Goal: Task Accomplishment & Management: Manage account settings

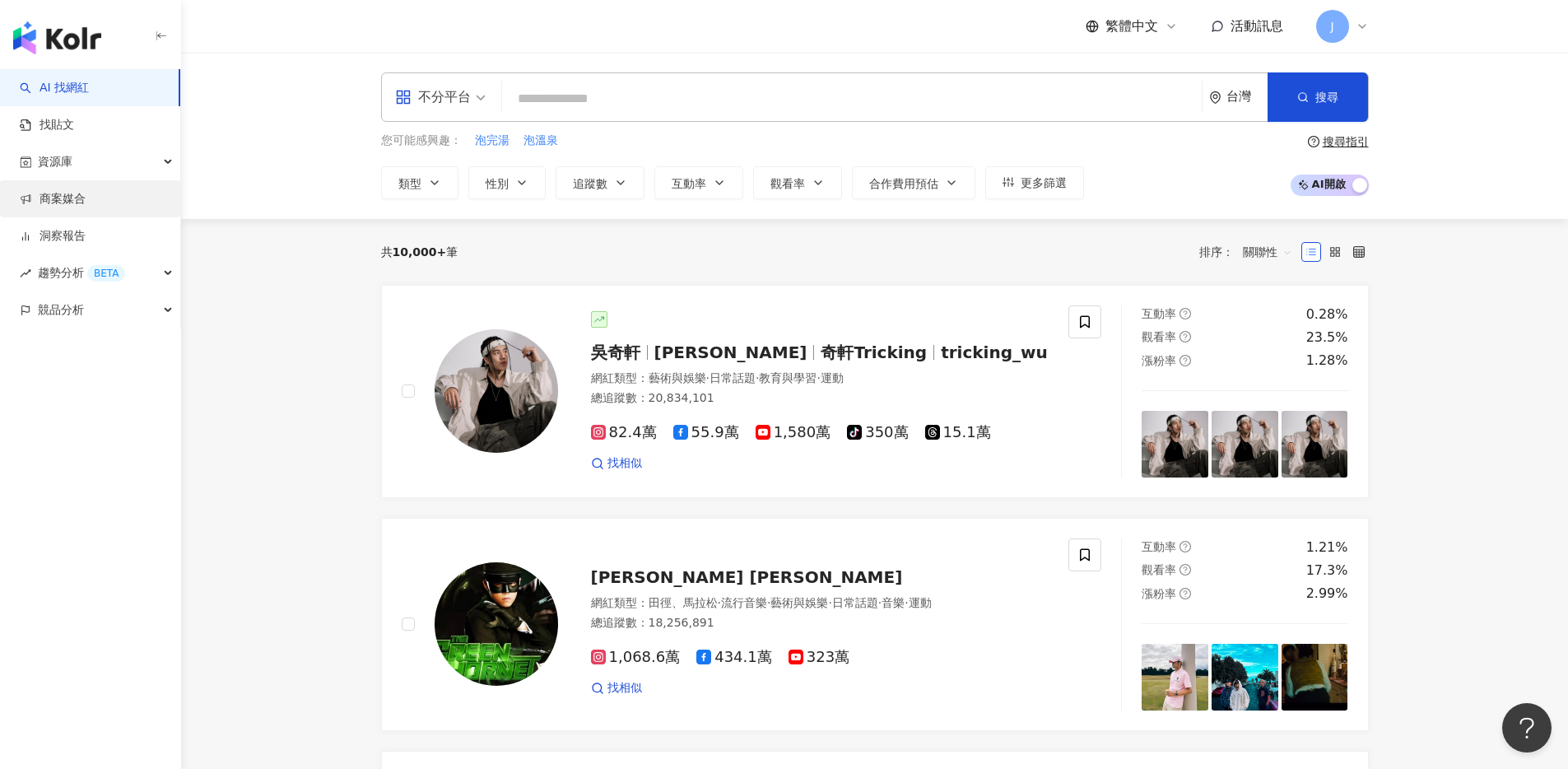
click at [86, 203] on link "商案媒合" at bounding box center [53, 199] width 66 height 16
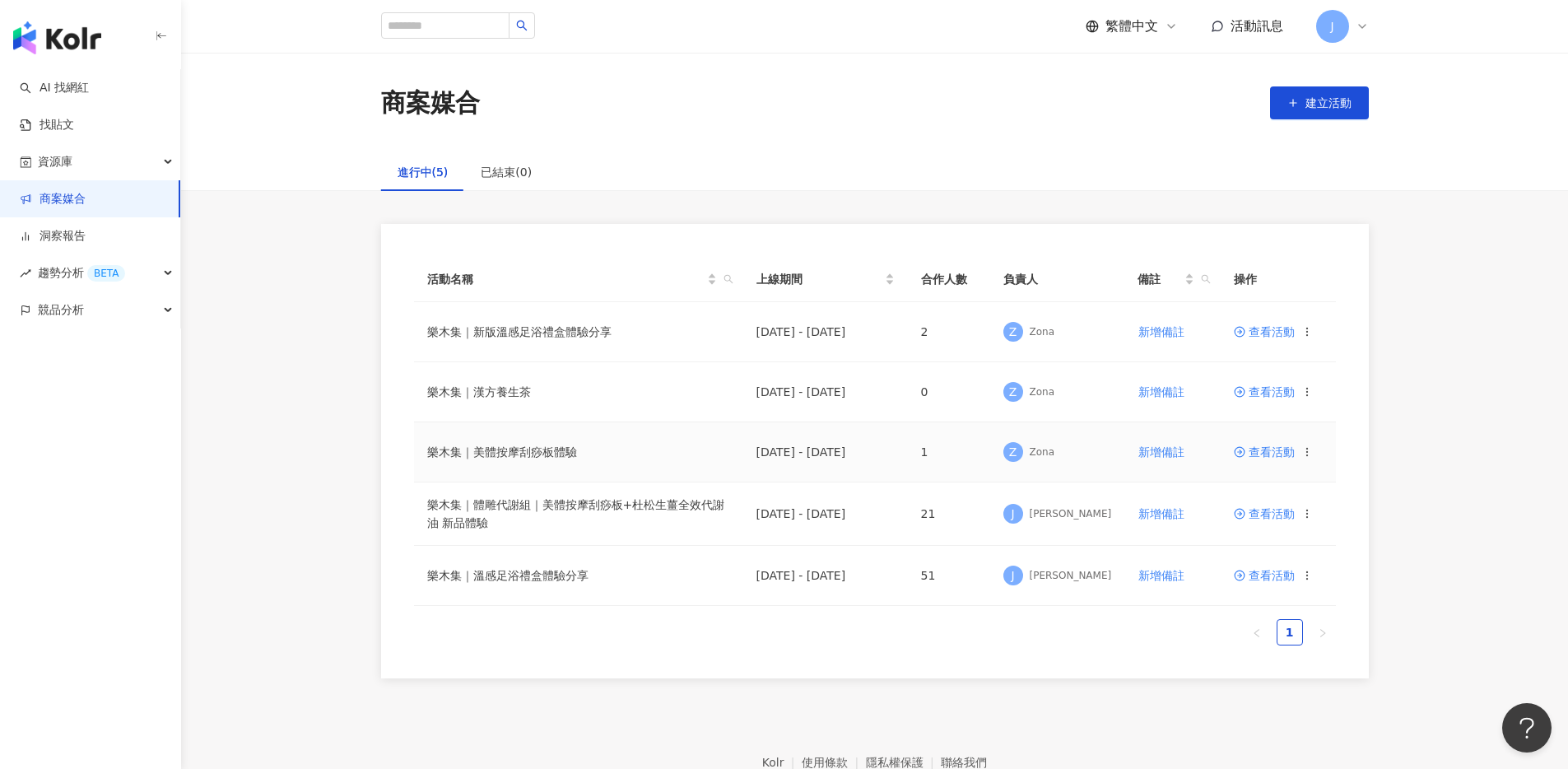
click at [1258, 450] on span "查看活動" at bounding box center [1264, 452] width 61 height 12
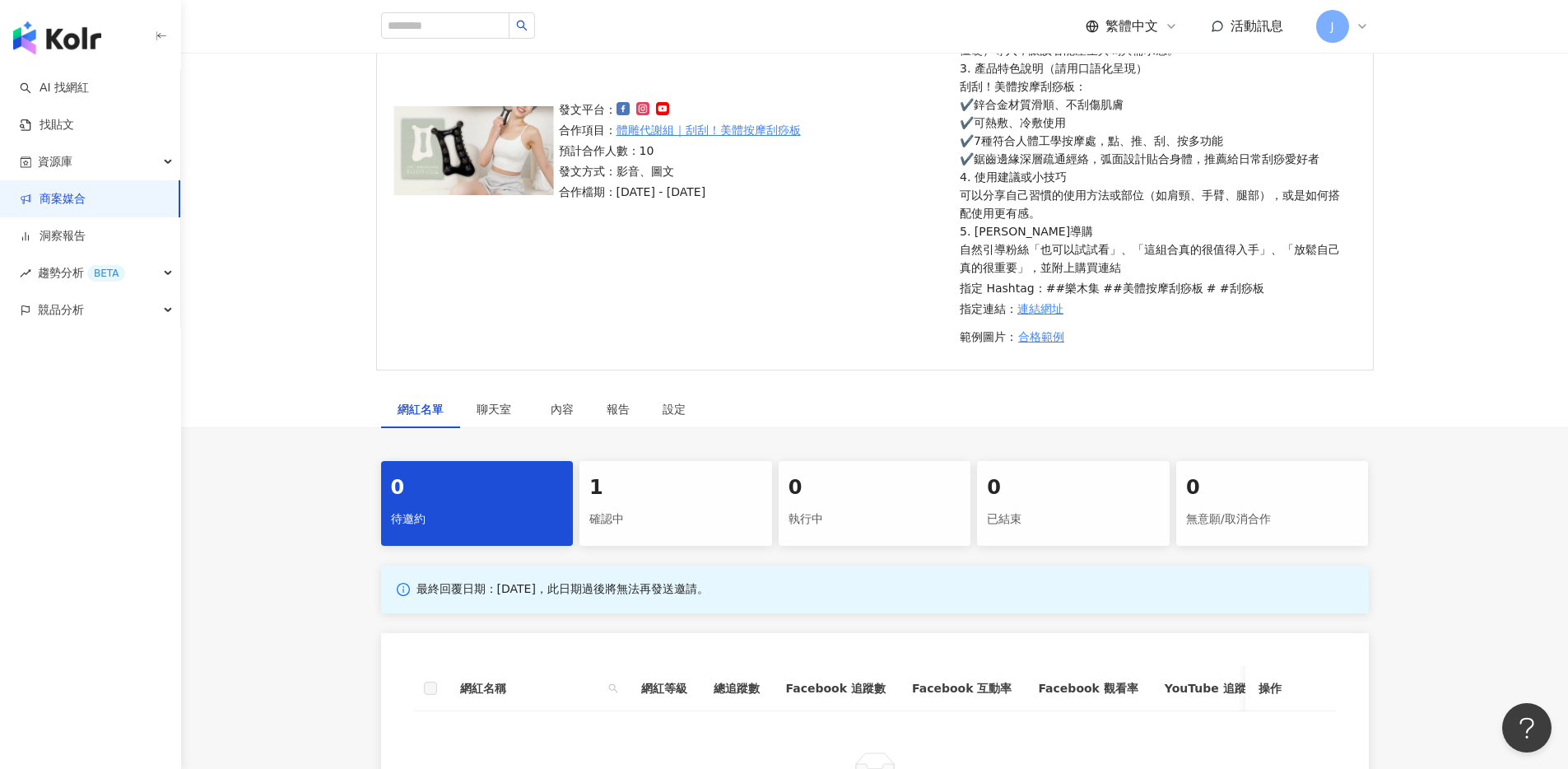
scroll to position [251, 0]
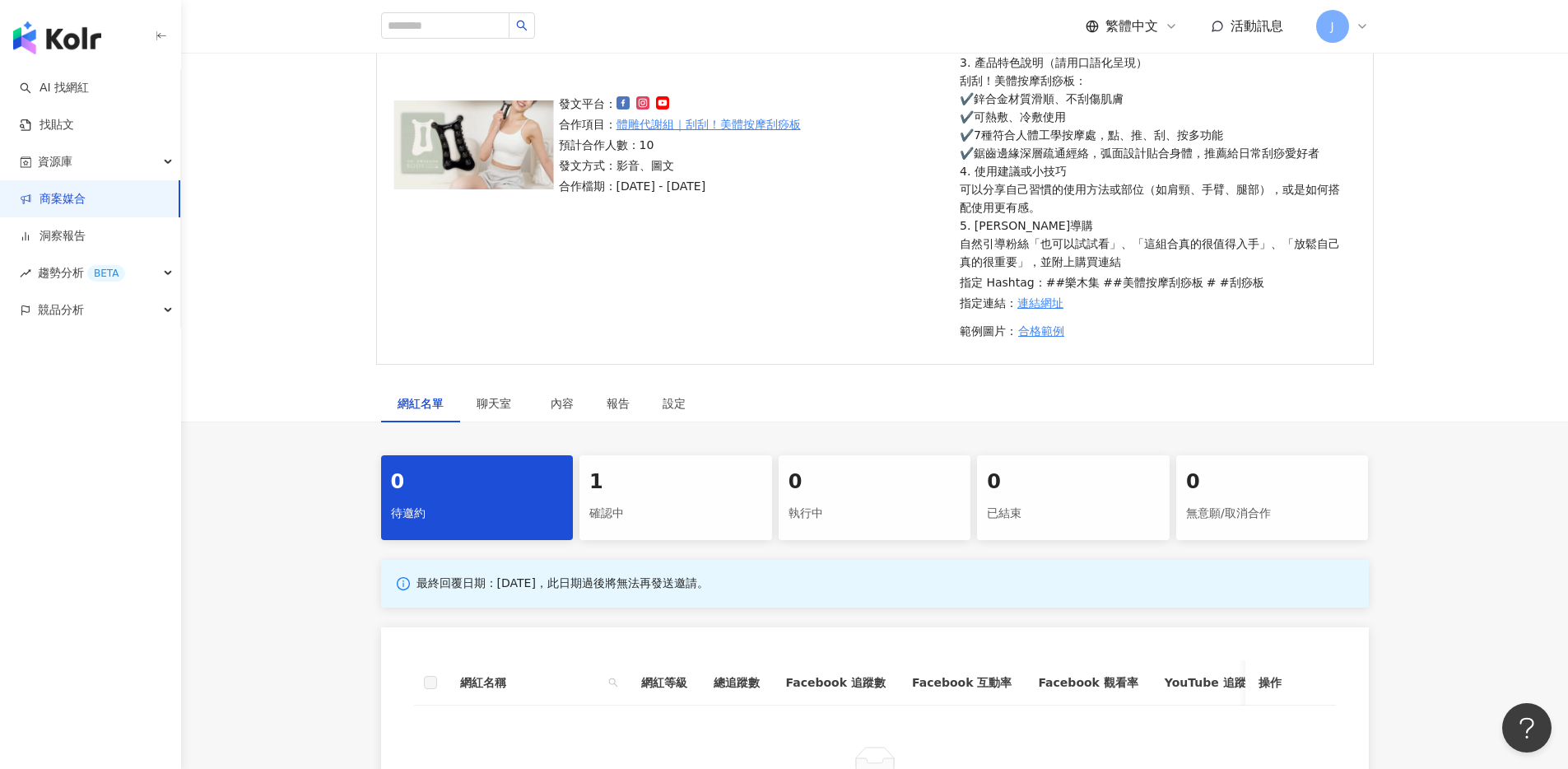
click at [643, 495] on div "1" at bounding box center [675, 482] width 173 height 28
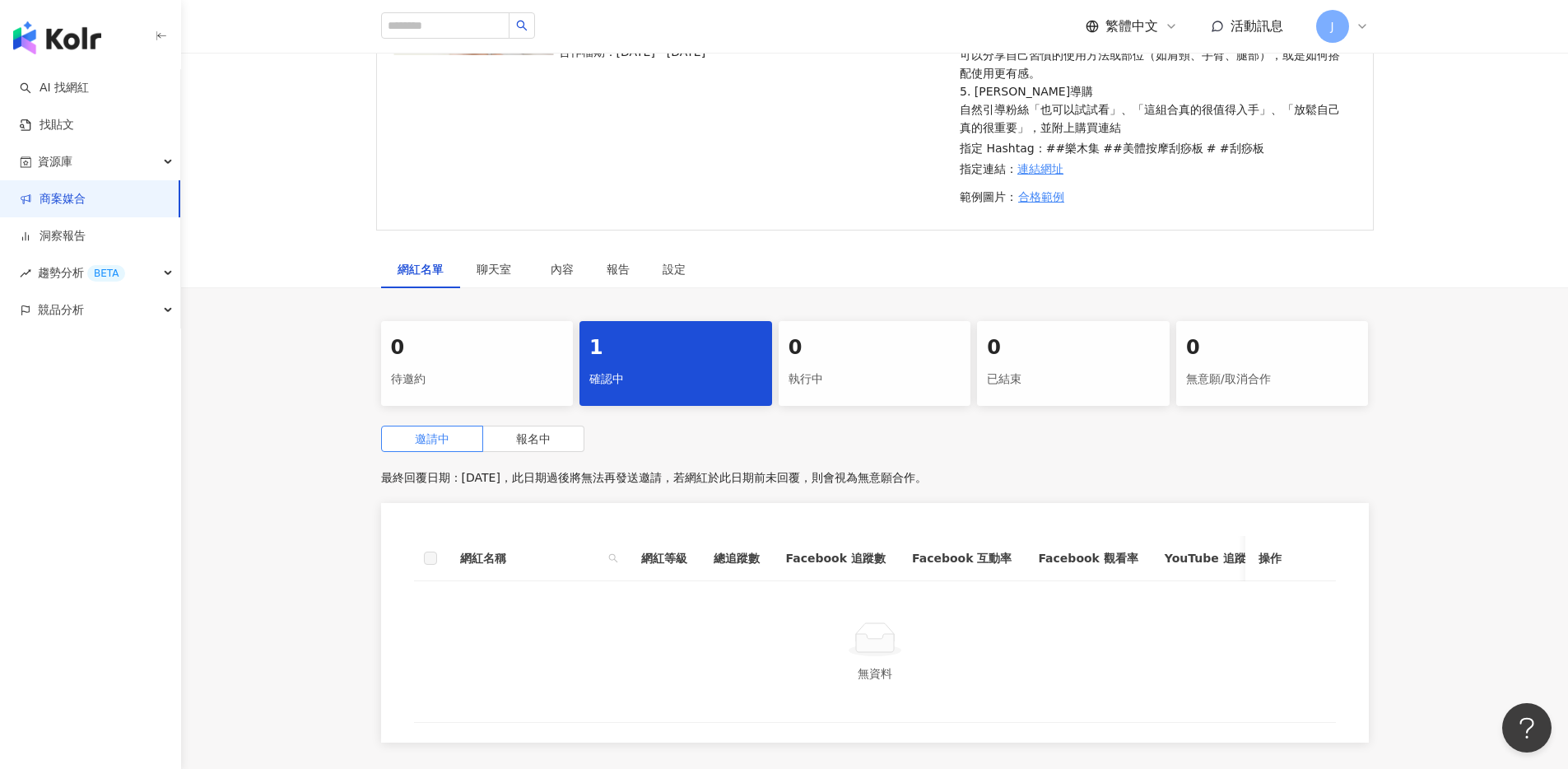
scroll to position [564, 0]
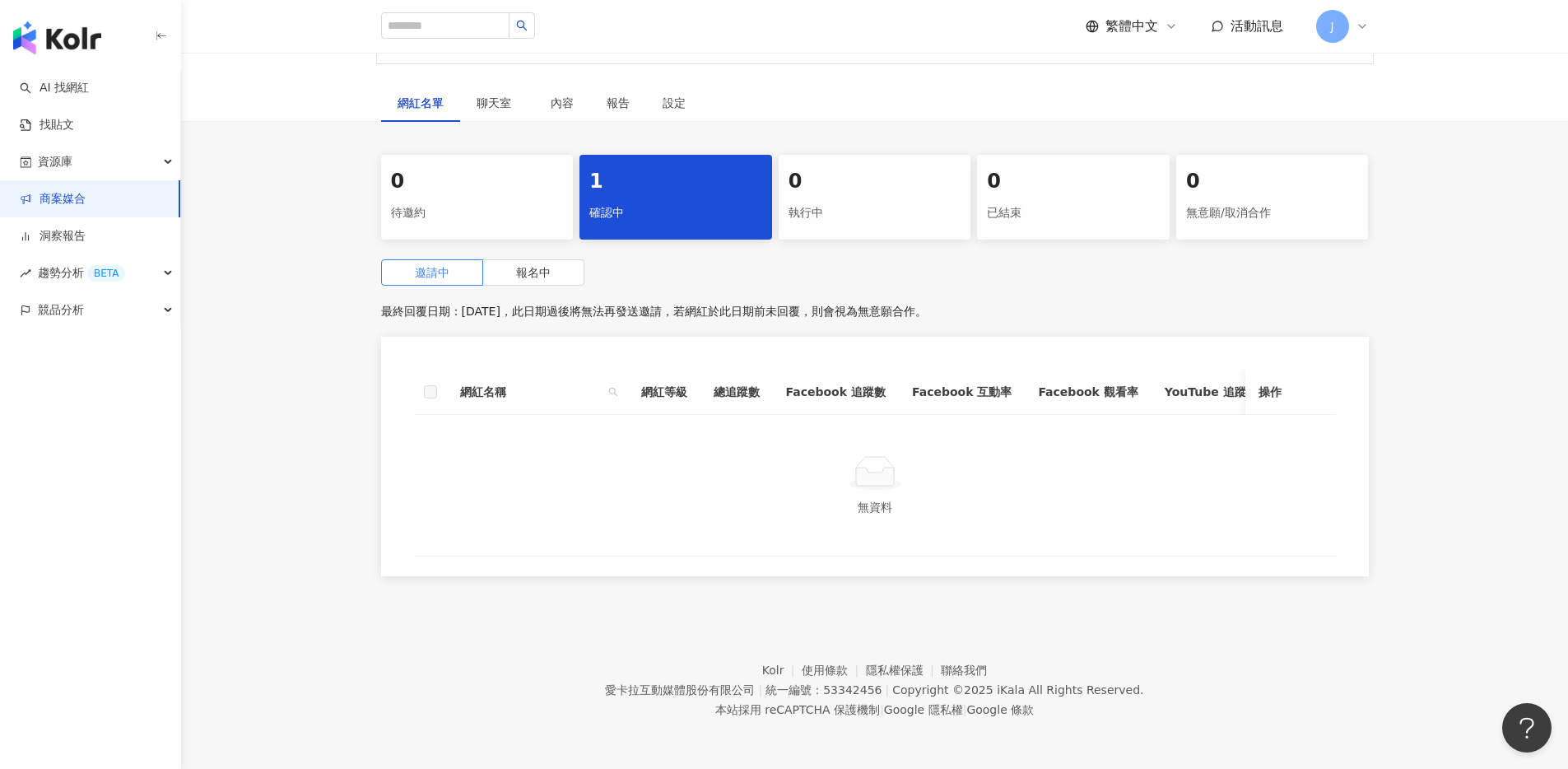
click at [538, 276] on div "邀請中 報名中 最終回覆日期：[DATE]，此日期過後將無法再發送邀請，若網紅於此日期前未回覆，則會視為無意願合作。 網紅名稱 網紅等級 總追蹤數 Faceb…" at bounding box center [875, 422] width 988 height 327
click at [547, 266] on span "報名中" at bounding box center [533, 273] width 34 height 14
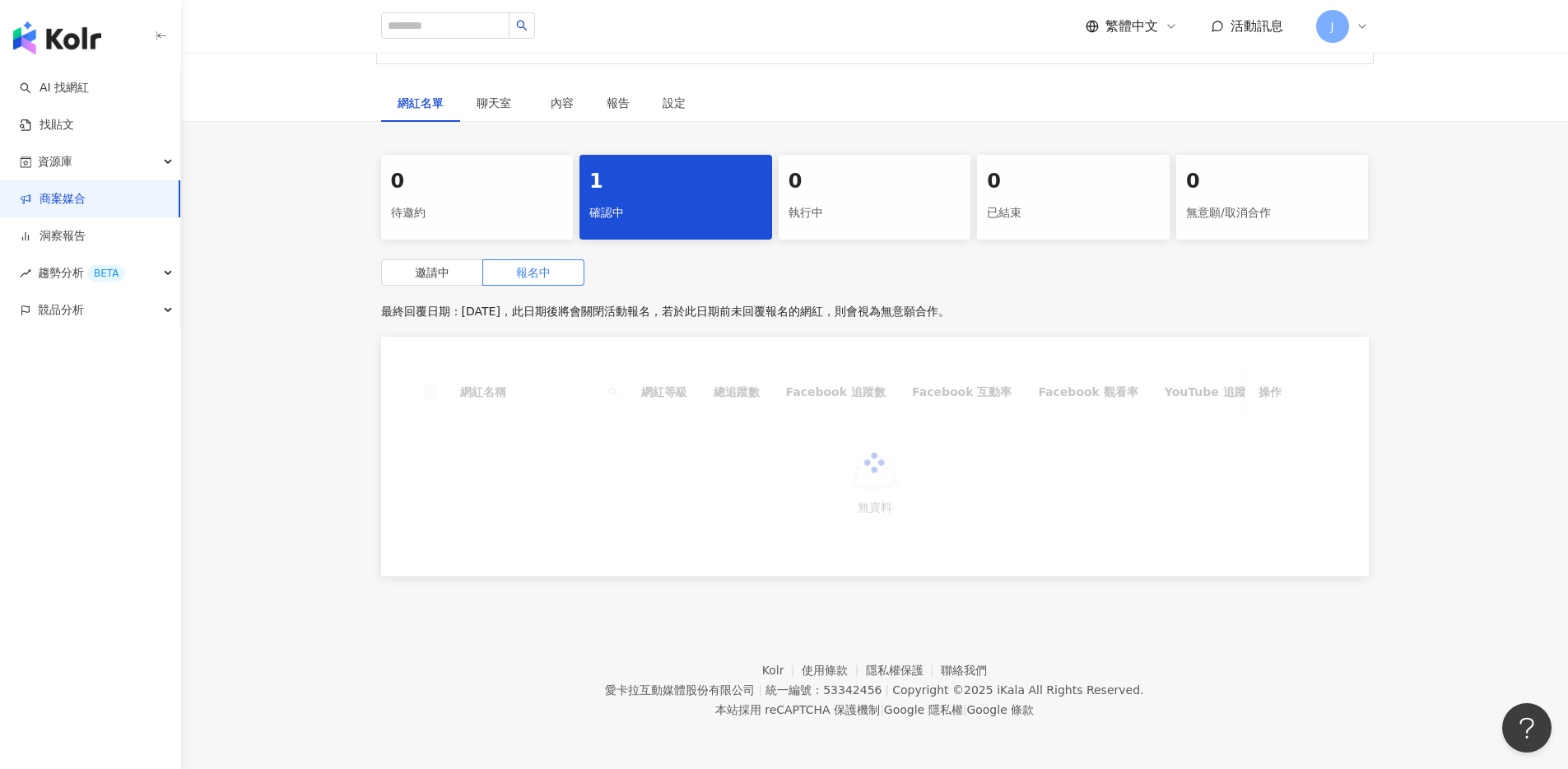
scroll to position [538, 0]
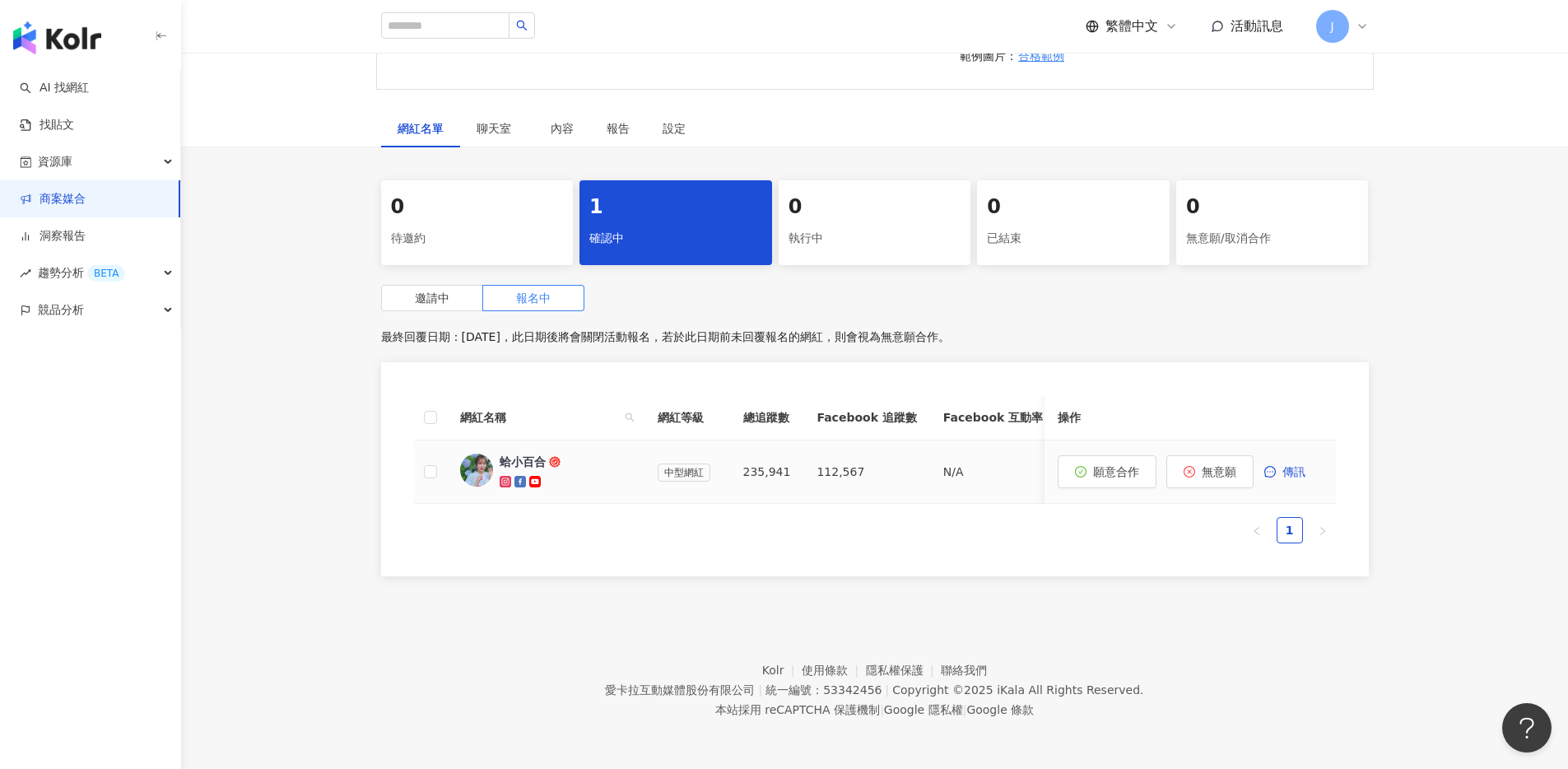
click at [483, 466] on img at bounding box center [476, 470] width 33 height 33
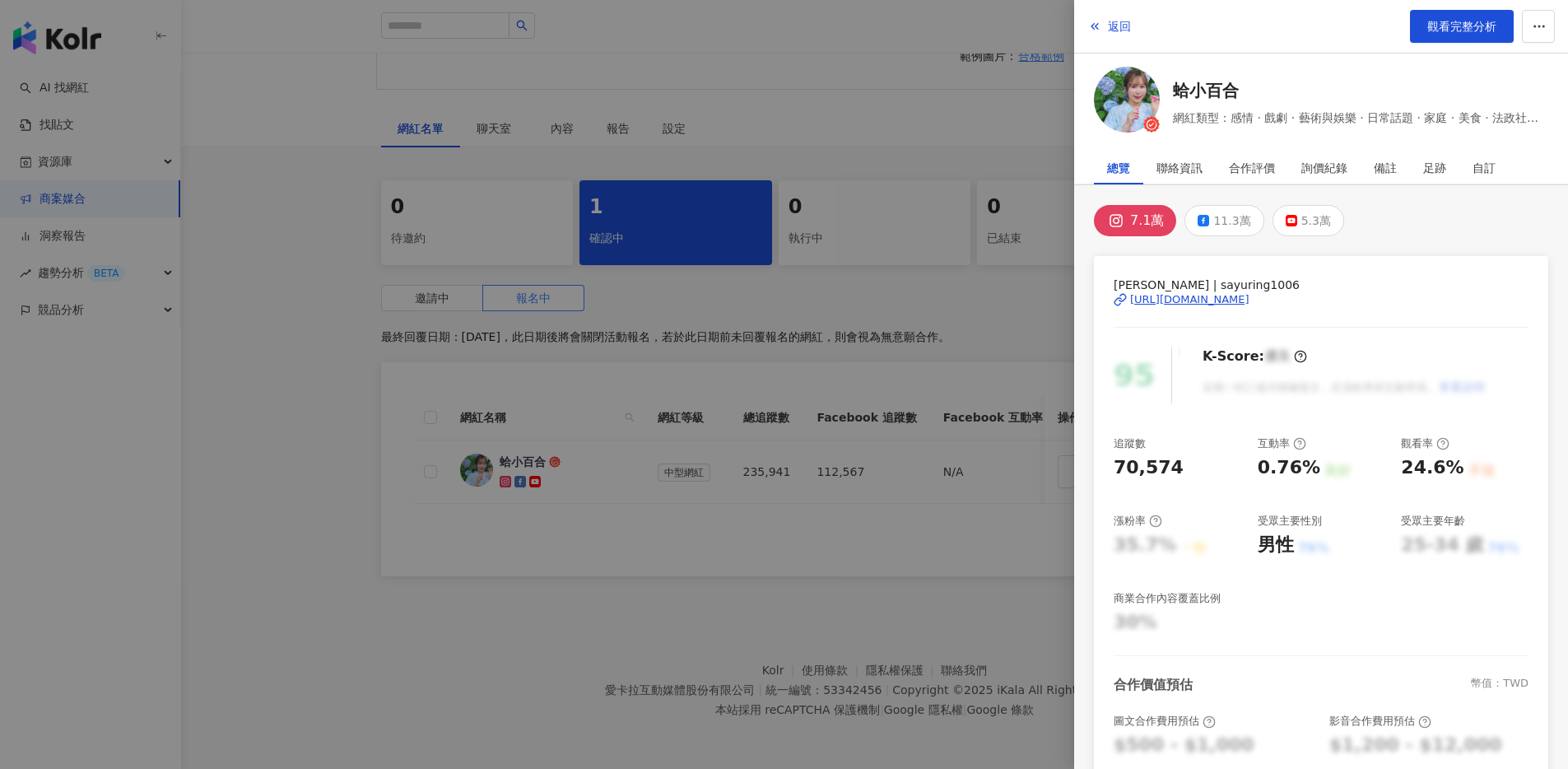
click at [1216, 298] on div "[URL][DOMAIN_NAME]" at bounding box center [1190, 300] width 120 height 14
click at [339, 163] on div at bounding box center [784, 384] width 1568 height 769
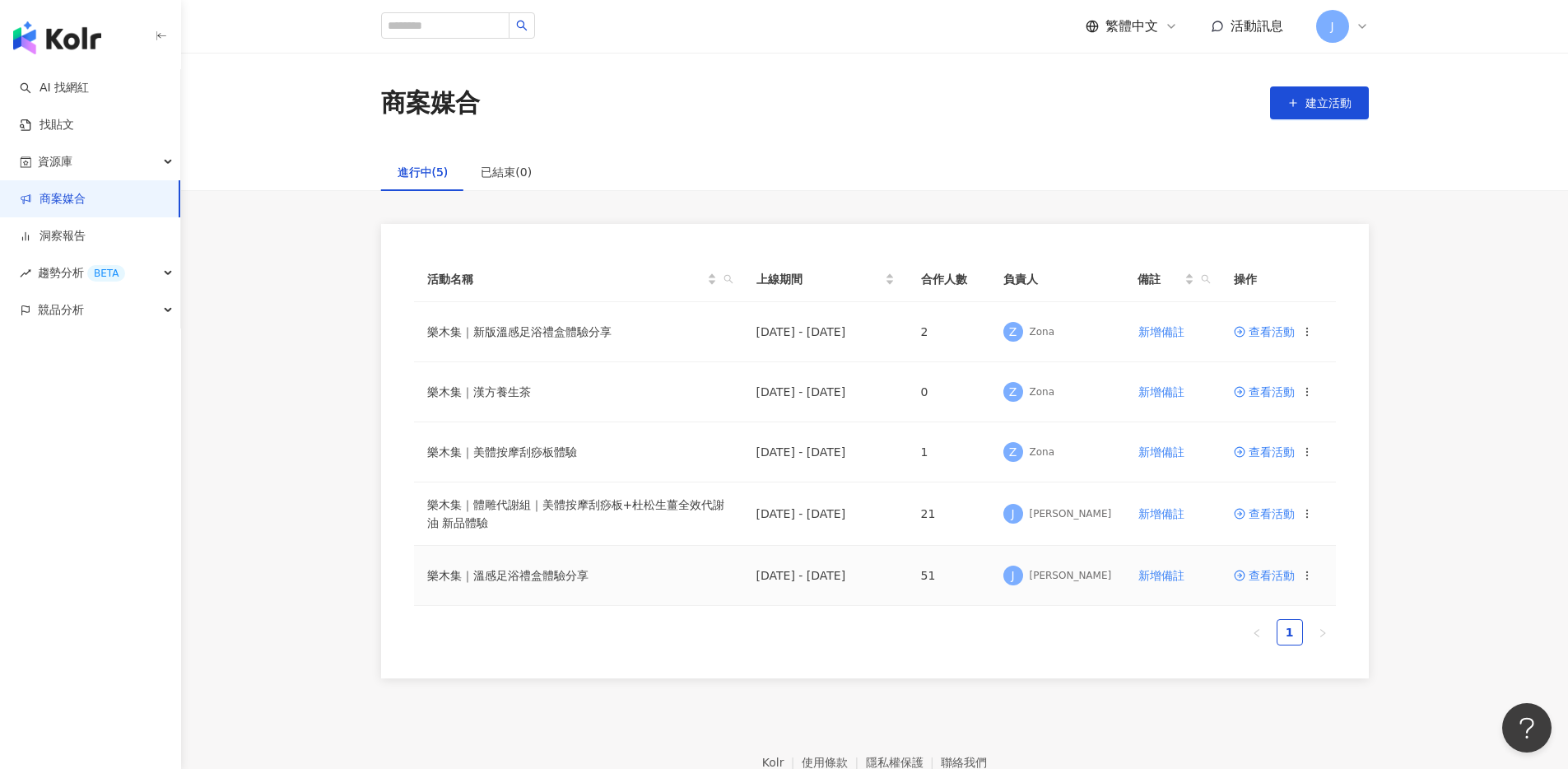
click at [1259, 570] on span "查看活動" at bounding box center [1264, 575] width 61 height 12
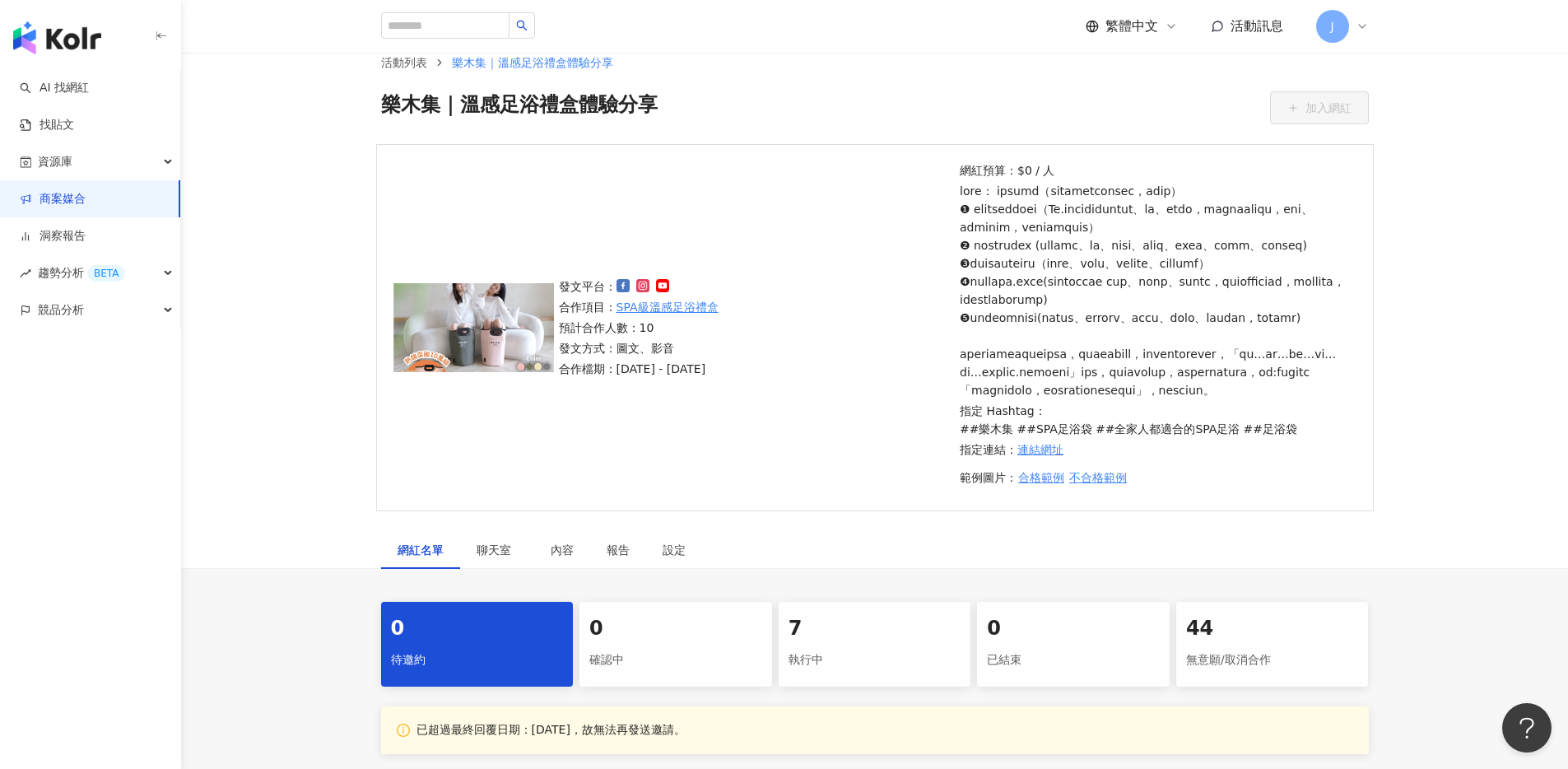
scroll to position [544, 0]
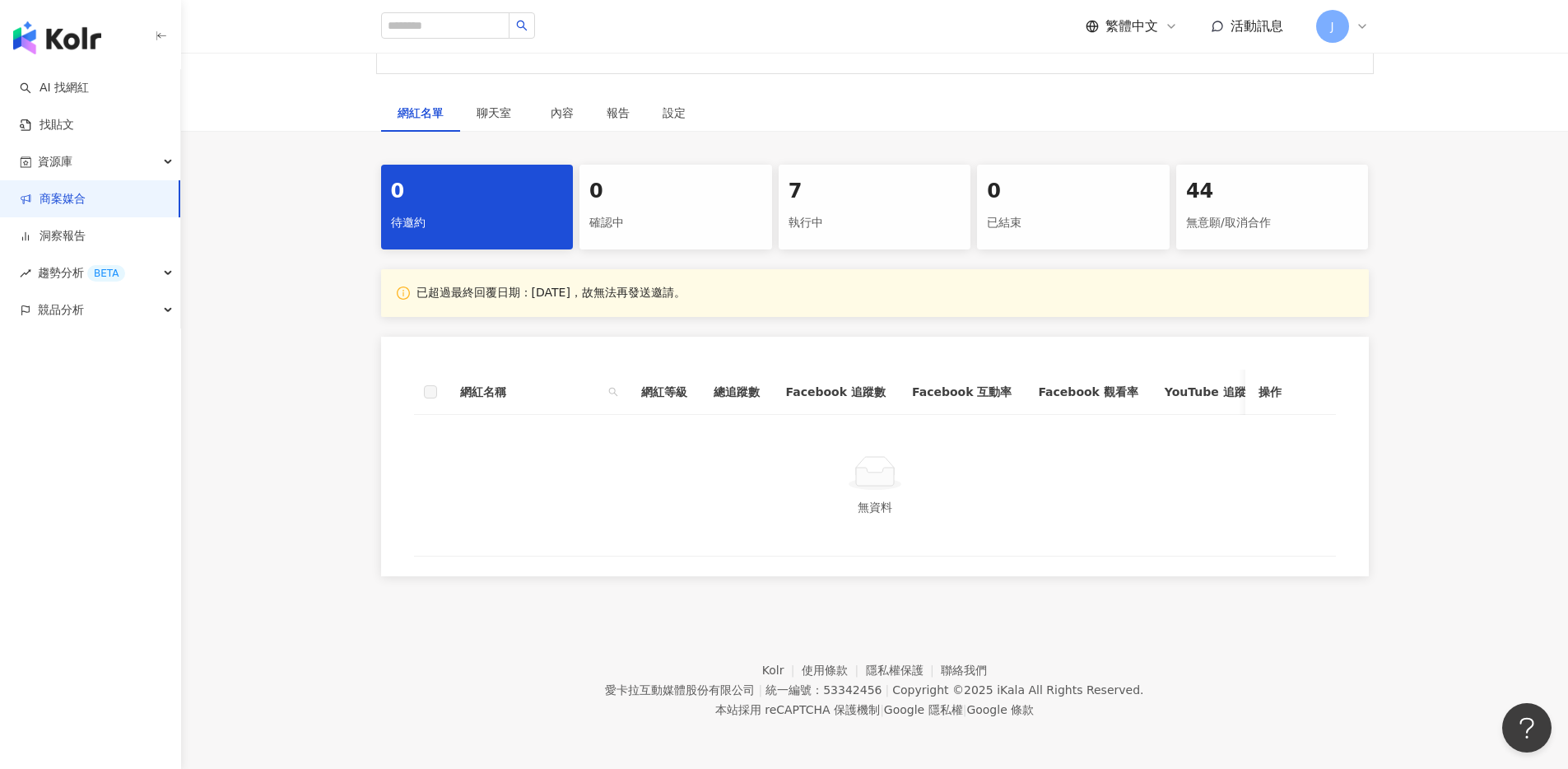
click at [823, 237] on div "執行中" at bounding box center [875, 223] width 173 height 28
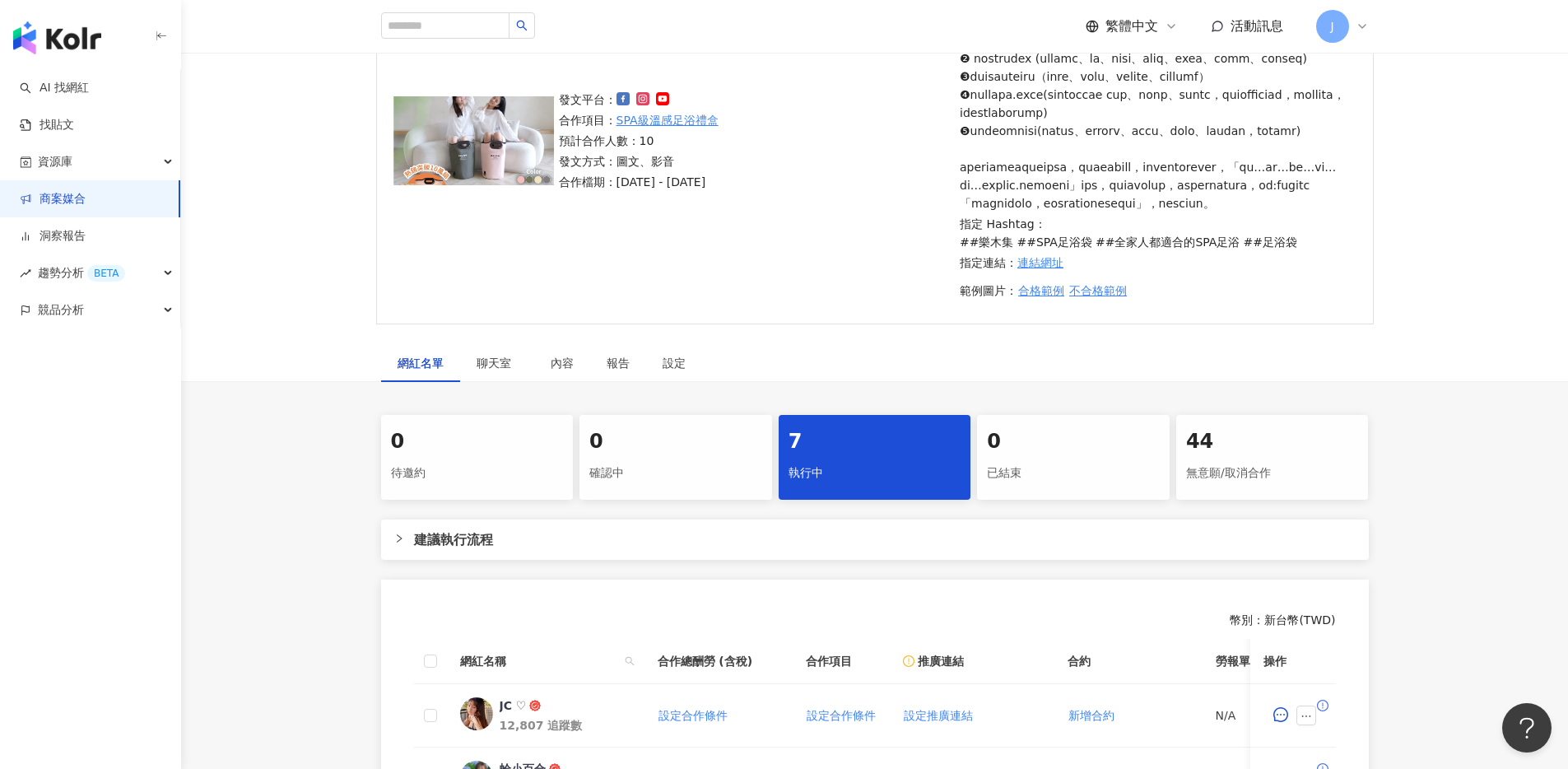
scroll to position [510, 0]
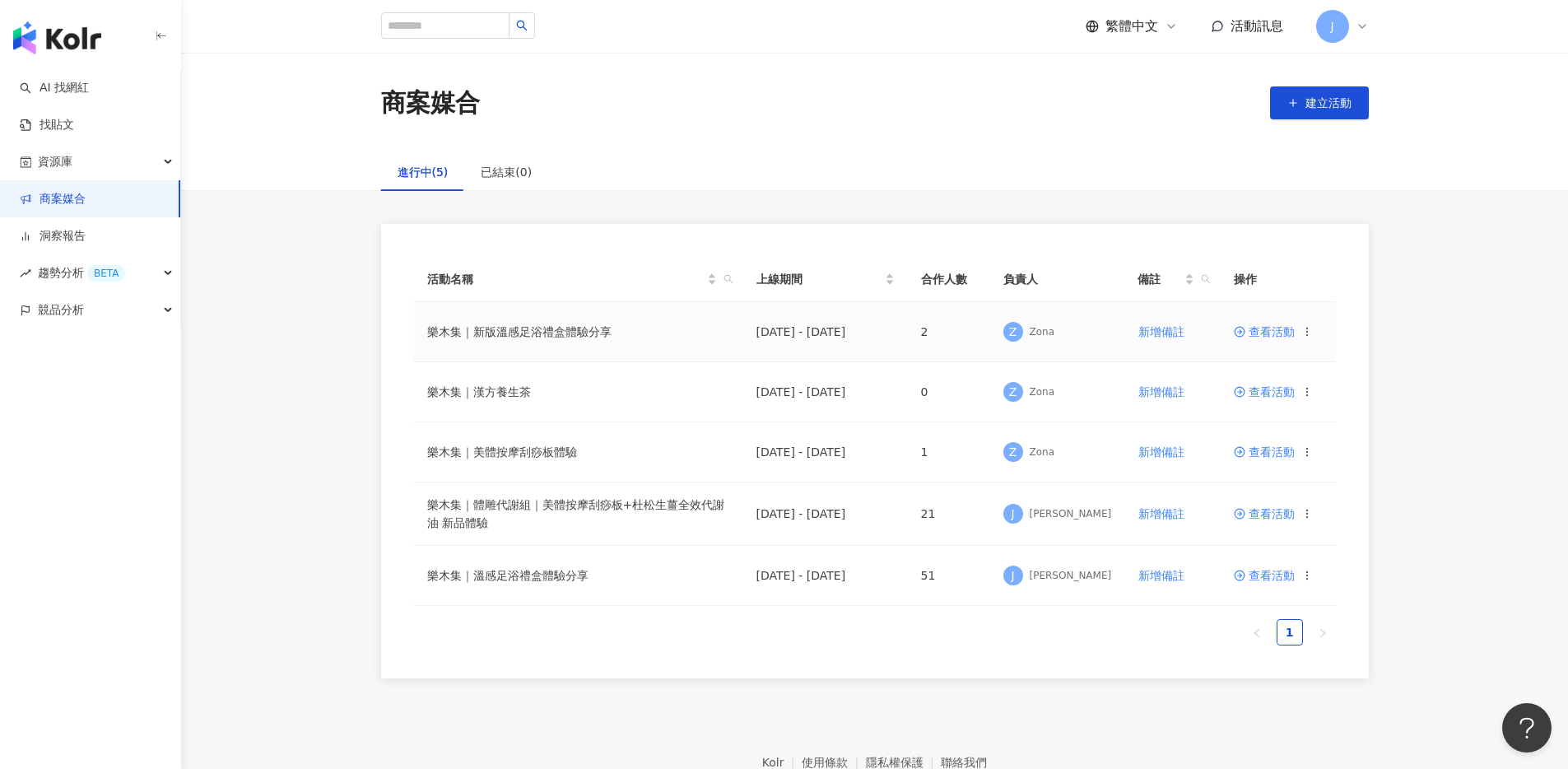
click at [1250, 334] on span "查看活動" at bounding box center [1264, 332] width 61 height 12
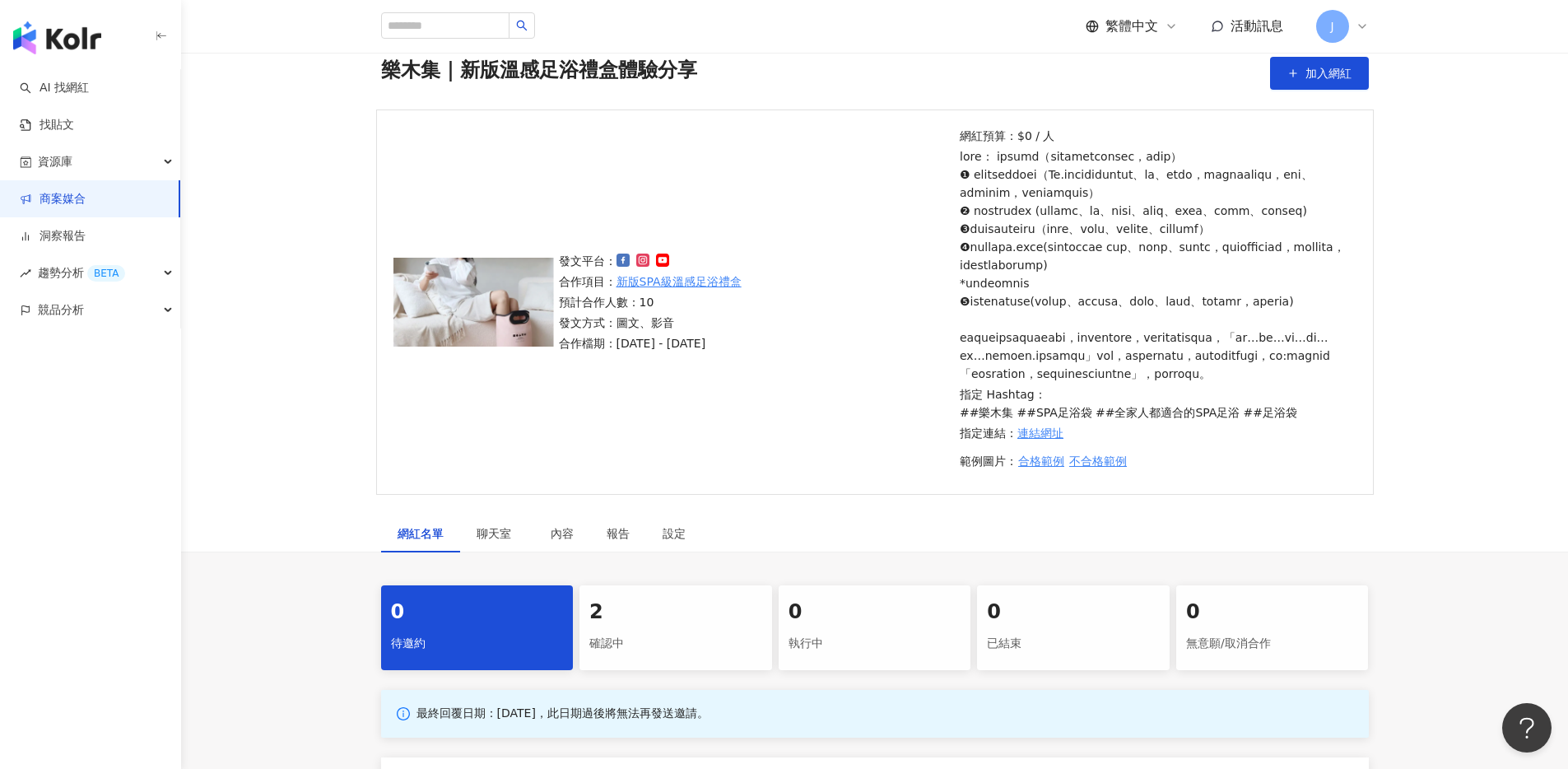
scroll to position [456, 0]
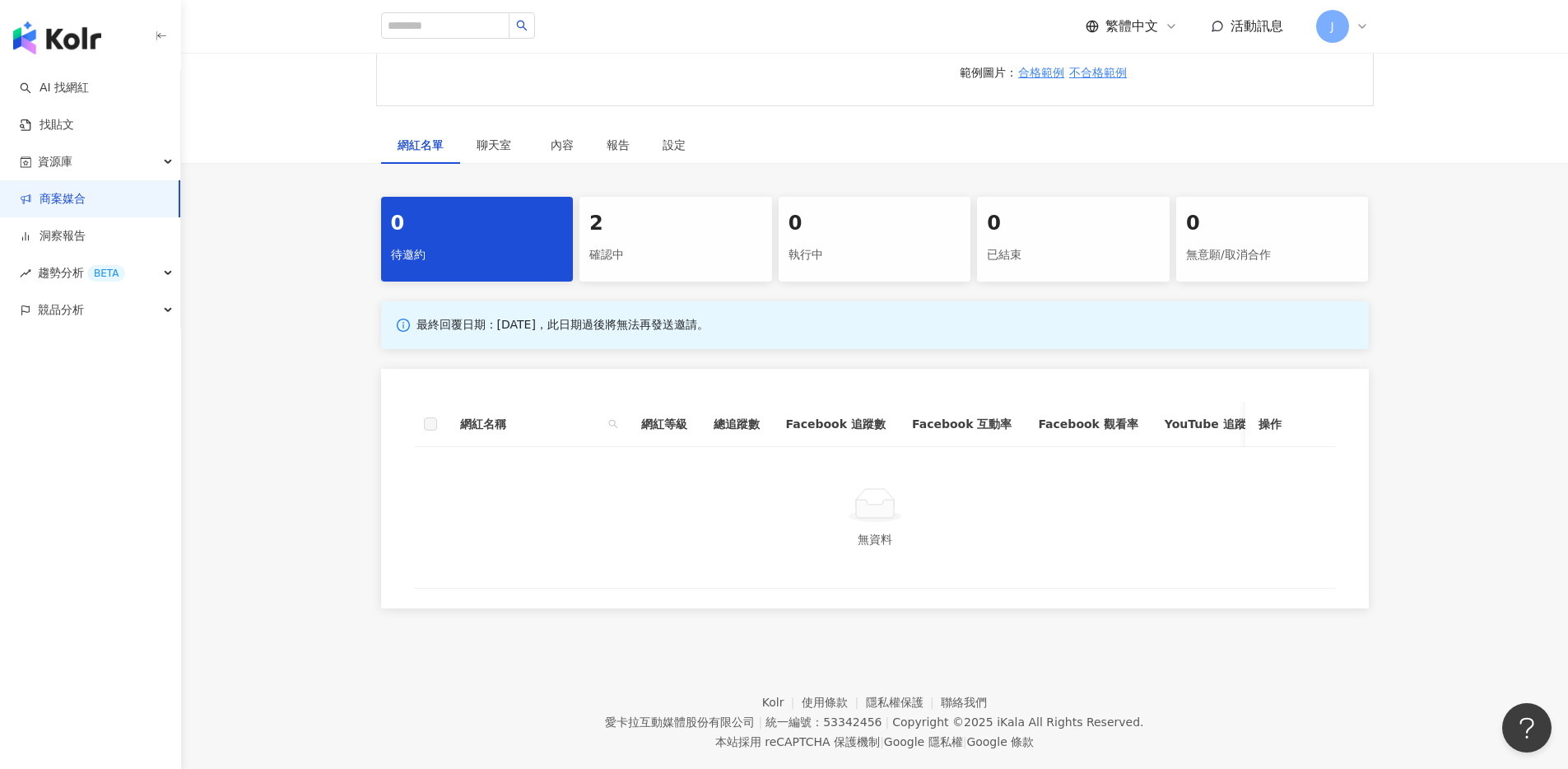
click at [629, 282] on div "2 確認中" at bounding box center [675, 239] width 193 height 85
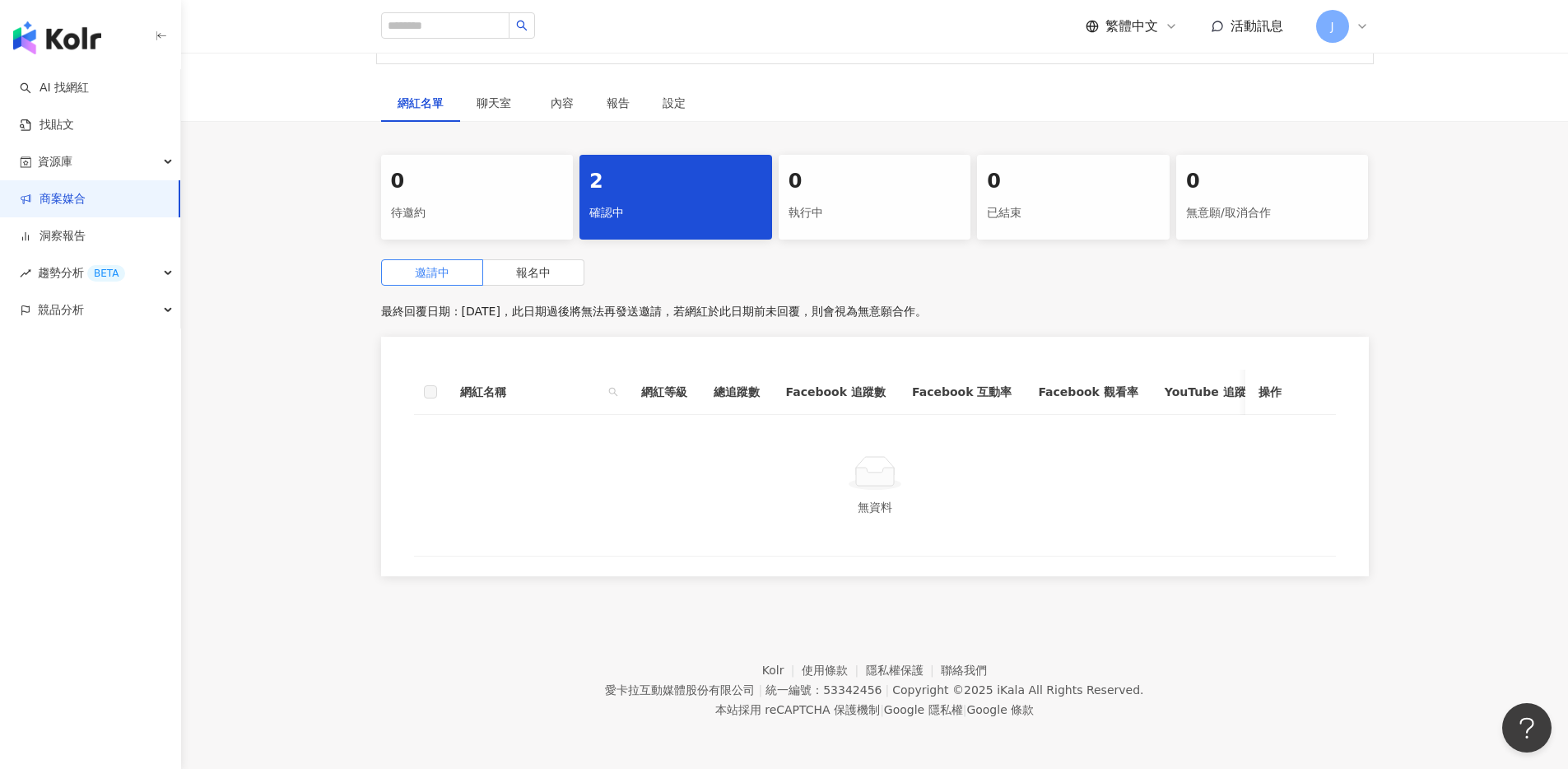
scroll to position [637, 0]
click at [512, 259] on label "報名中" at bounding box center [534, 272] width 101 height 26
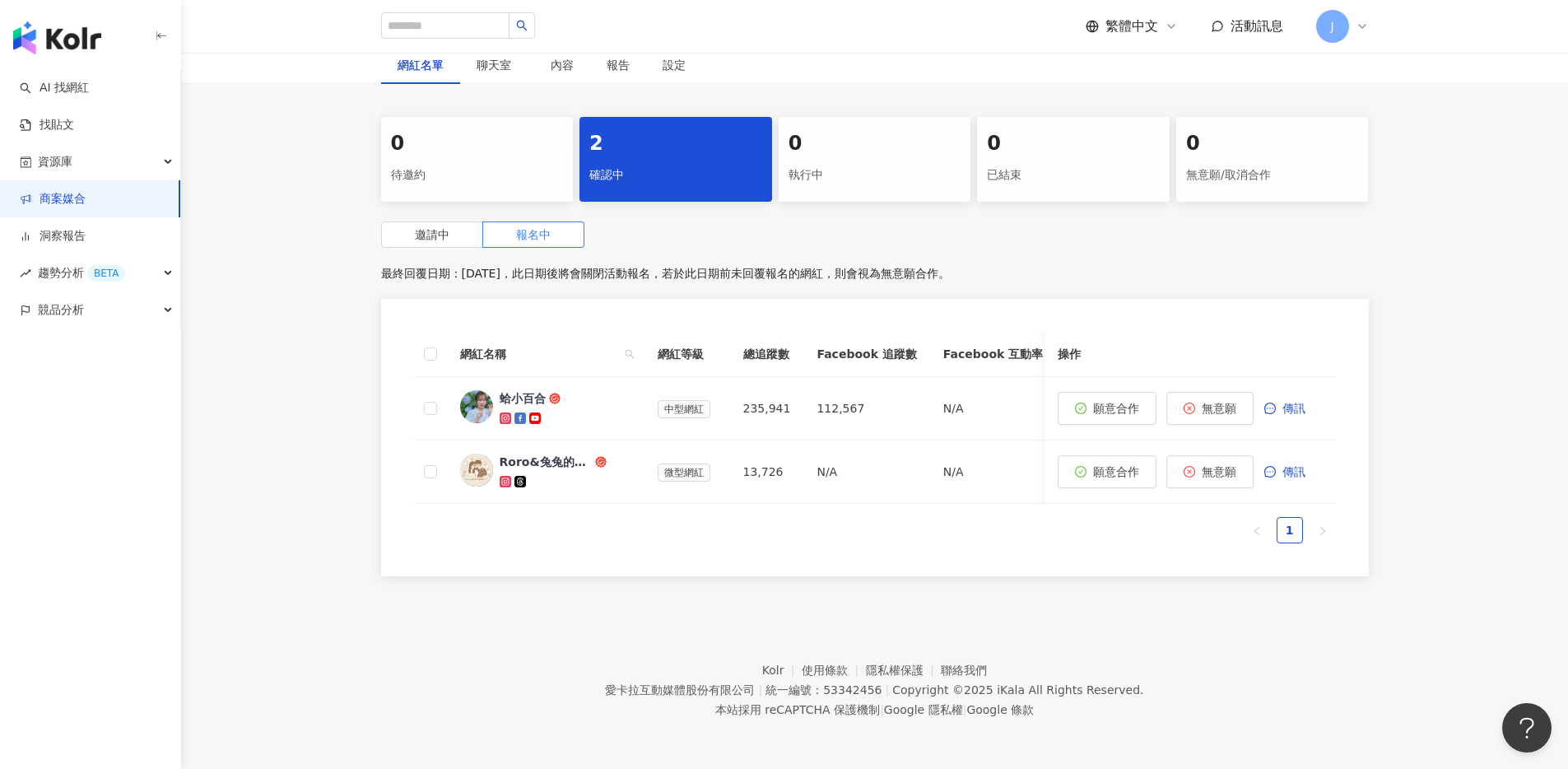
scroll to position [630, 0]
click at [502, 74] on div "聊天室" at bounding box center [496, 65] width 41 height 18
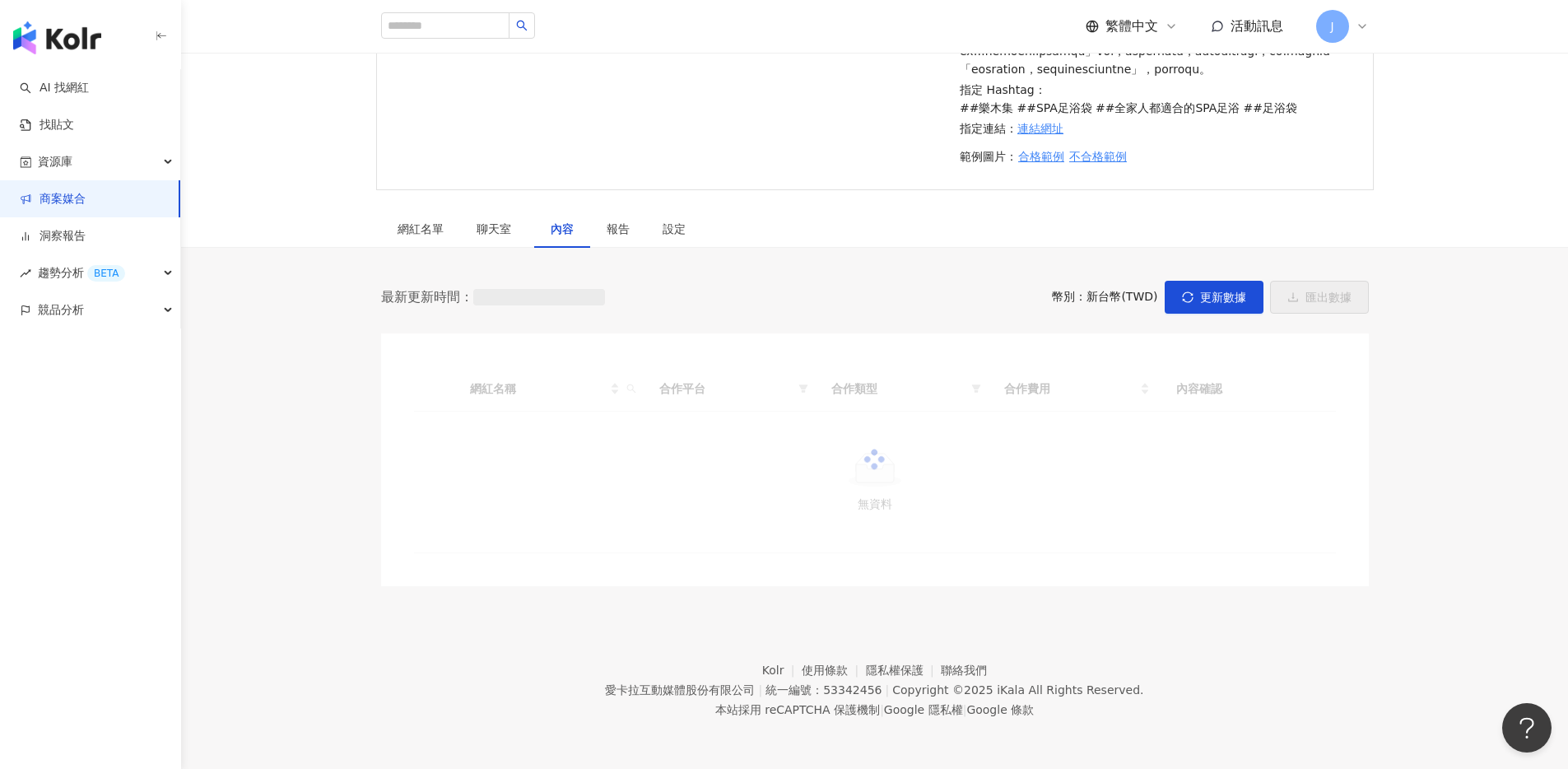
scroll to position [551, 0]
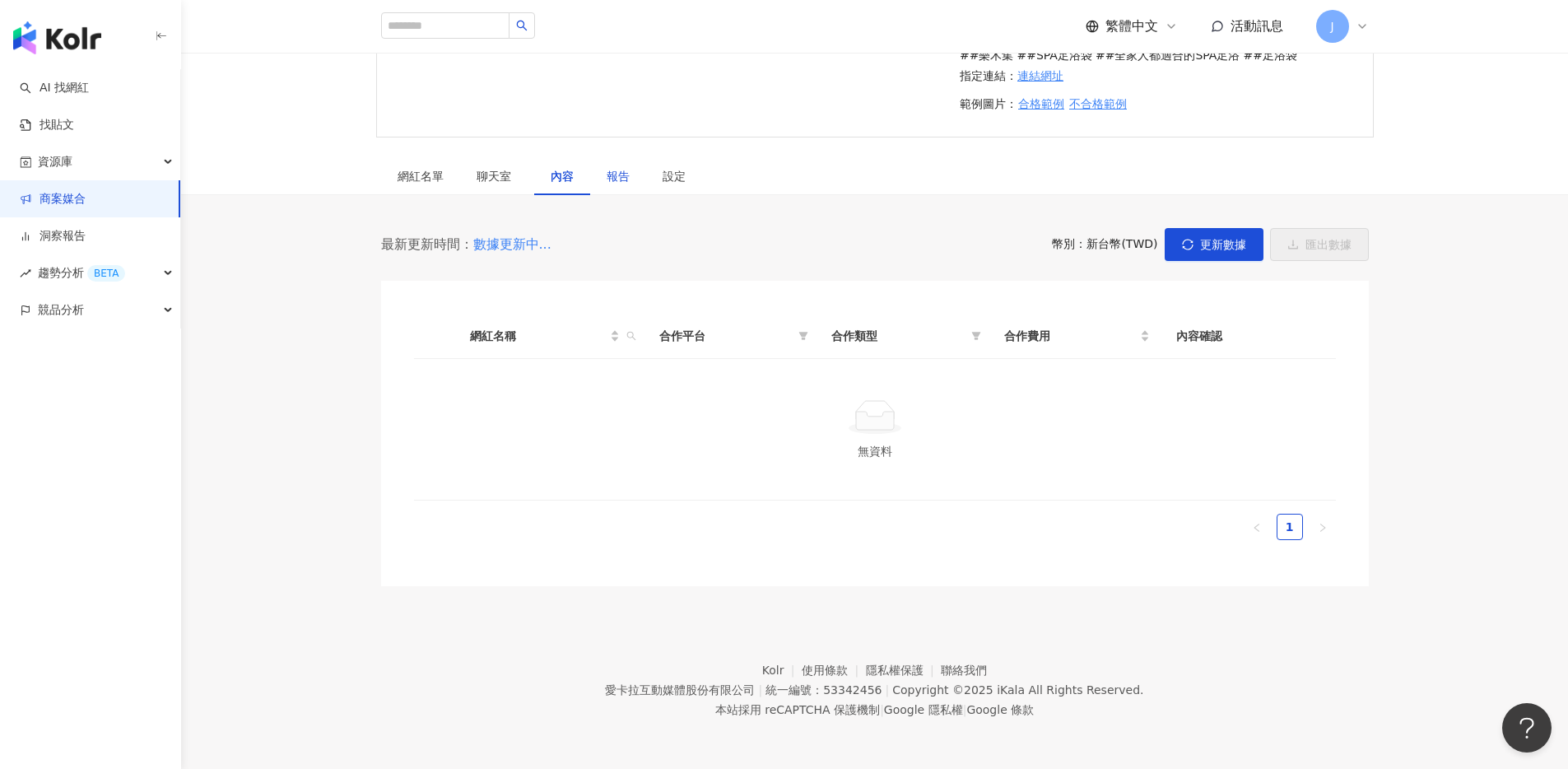
click at [623, 173] on div "報告" at bounding box center [617, 177] width 23 height 18
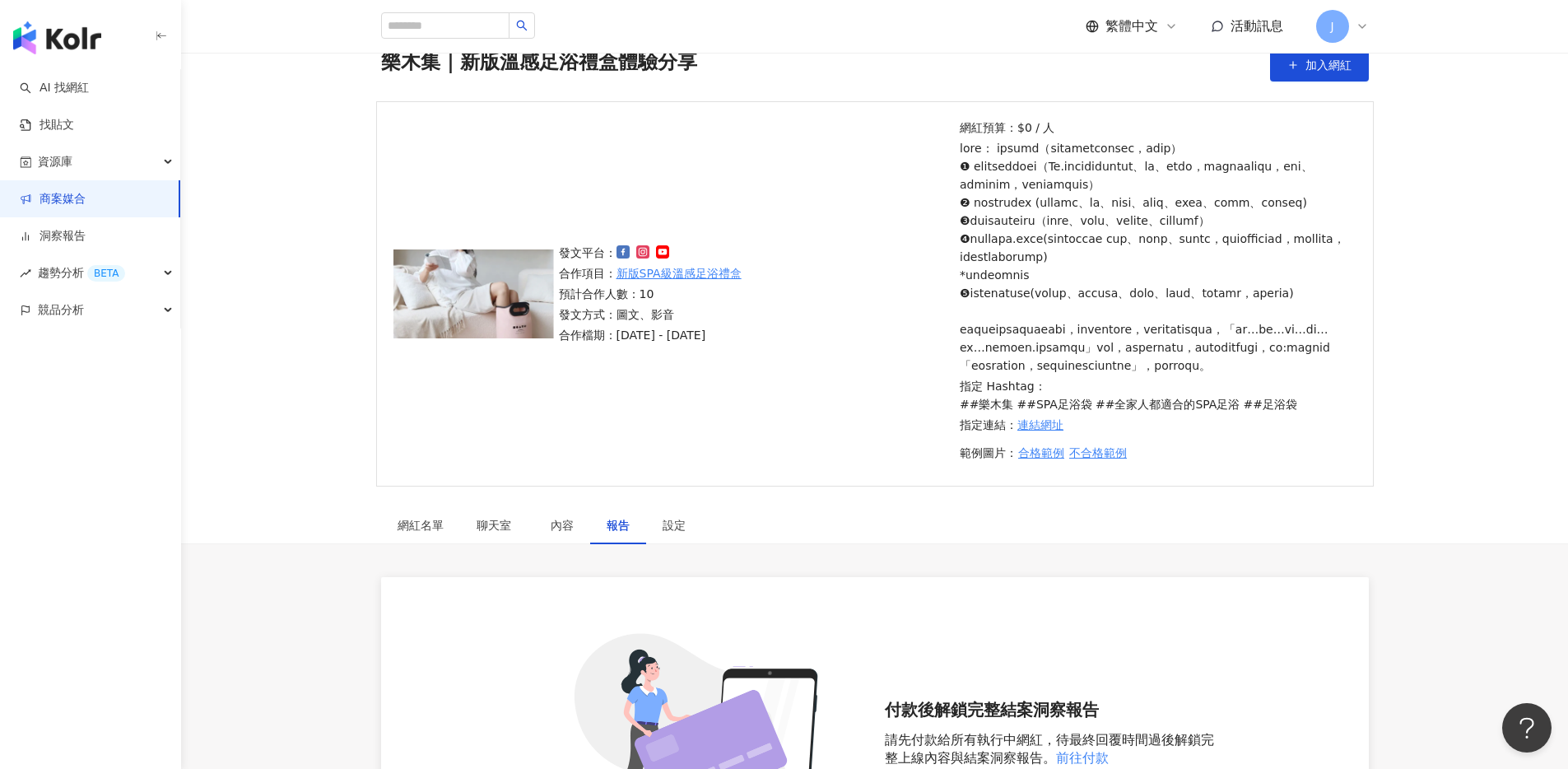
scroll to position [72, 0]
